Goal: Transaction & Acquisition: Subscribe to service/newsletter

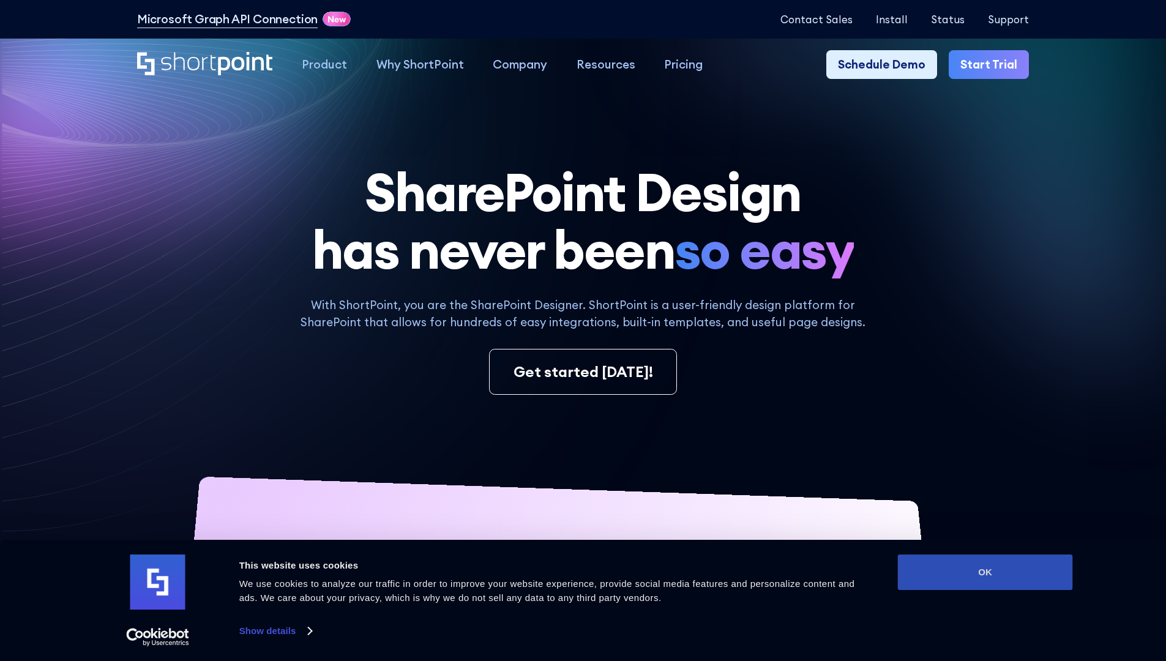
click at [985, 572] on button "OK" at bounding box center [985, 571] width 175 height 35
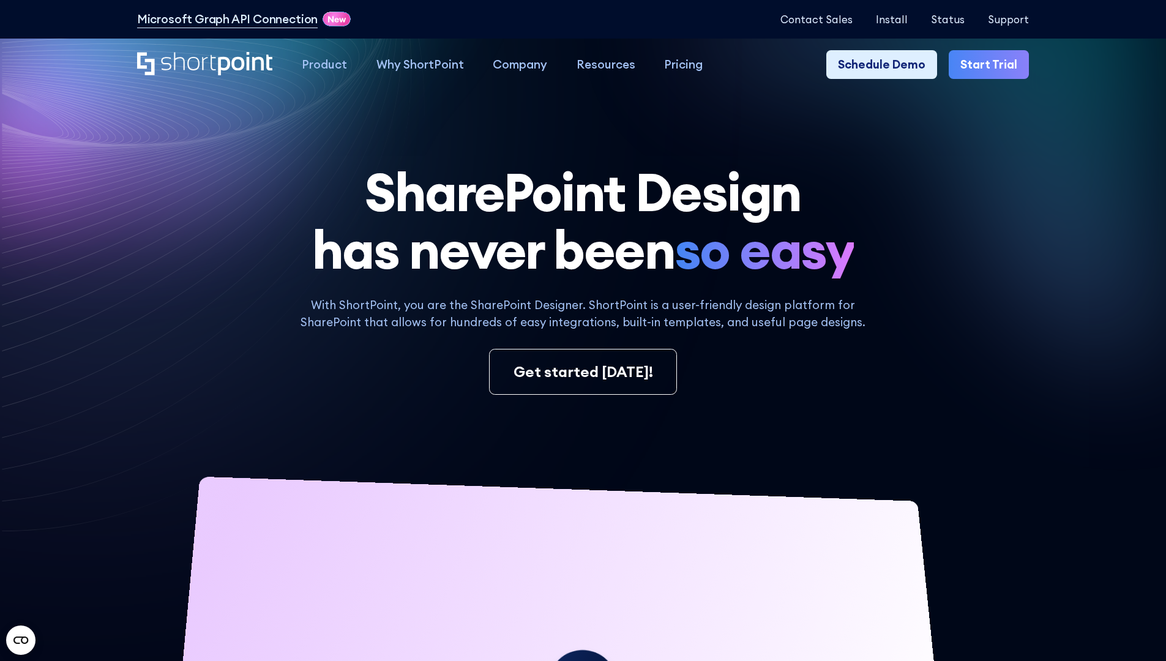
click at [993, 65] on link "Start Trial" at bounding box center [989, 64] width 80 height 29
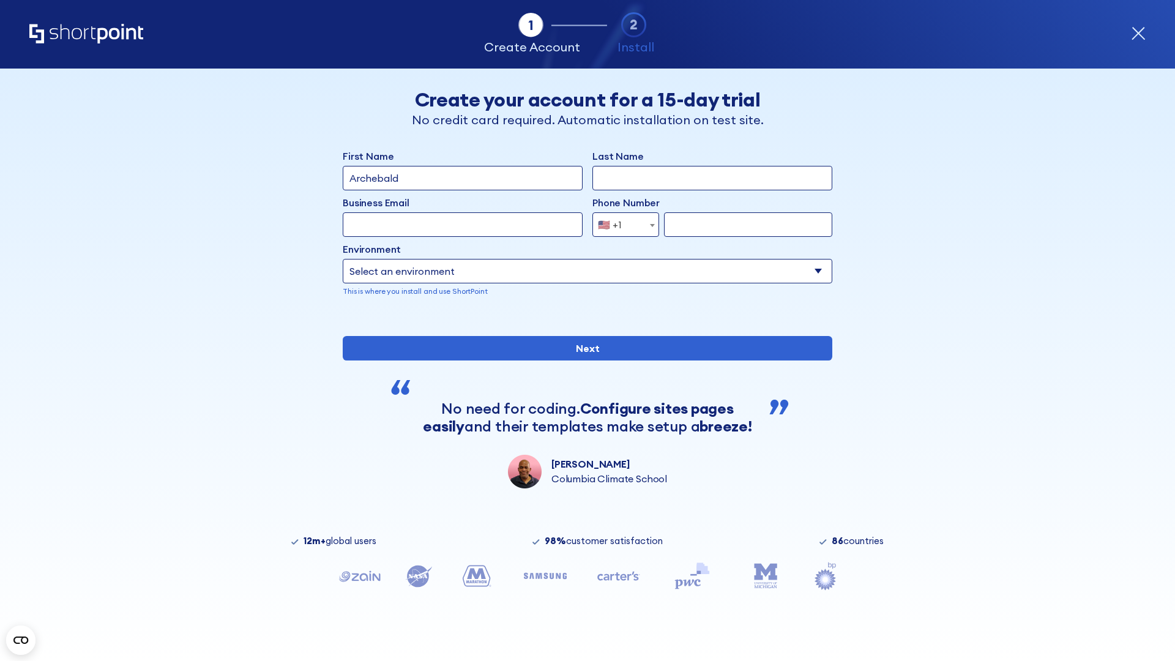
type input "Archebald"
type input "Berkuskv"
type input "2125556789"
select select "Microsoft 365"
type input "2125556789"
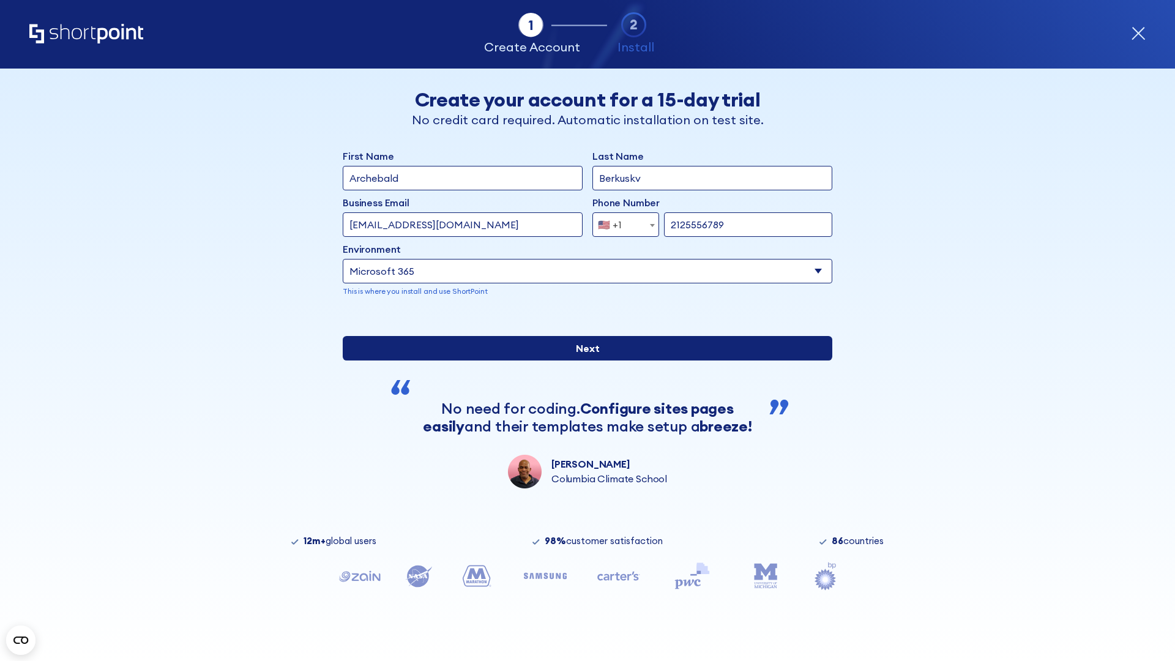
scroll to position [3, 0]
click at [583, 360] on input "Next" at bounding box center [588, 348] width 490 height 24
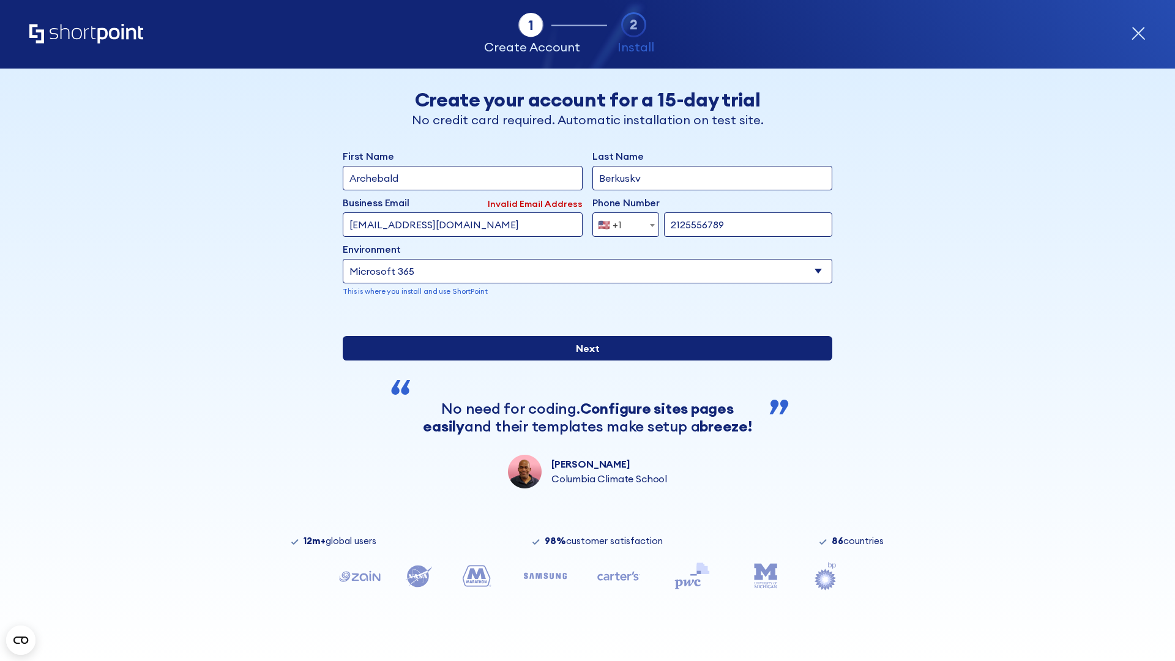
click at [583, 360] on input "Next" at bounding box center [588, 348] width 490 height 24
type input "test@shortpoint.com"
click at [583, 360] on input "Next" at bounding box center [588, 348] width 490 height 24
